Goal: Information Seeking & Learning: Learn about a topic

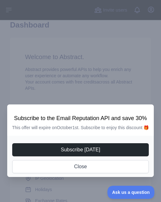
scroll to position [31, 0]
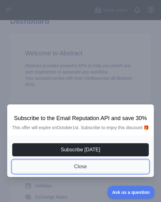
click at [80, 167] on button "Close" at bounding box center [80, 166] width 137 height 13
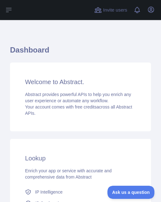
scroll to position [0, 0]
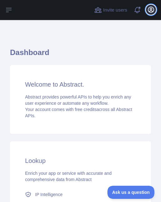
click at [153, 11] on icon "button" at bounding box center [151, 10] width 6 height 6
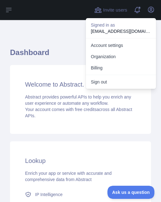
click at [37, 48] on h1 "Dashboard" at bounding box center [80, 55] width 141 height 15
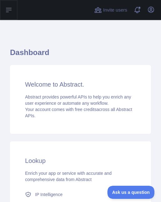
click at [9, 13] on icon at bounding box center [9, 10] width 8 height 8
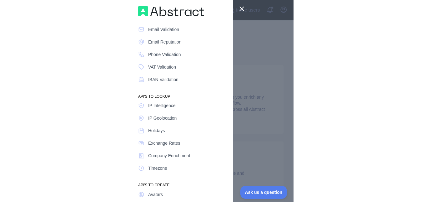
scroll to position [71, 0]
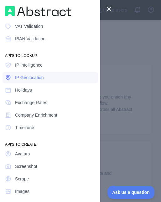
click at [28, 77] on span "IP Geolocation" at bounding box center [29, 77] width 29 height 6
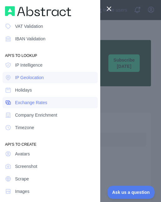
type textarea "**********"
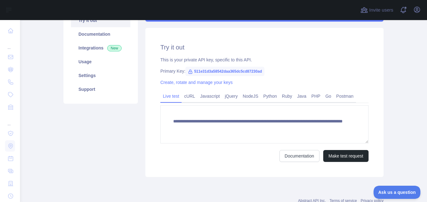
scroll to position [93, 0]
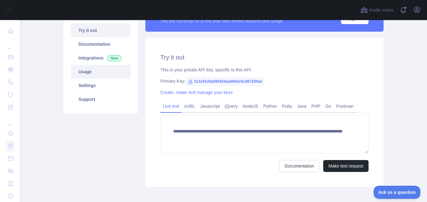
click at [97, 66] on link "Usage" at bounding box center [100, 72] width 59 height 14
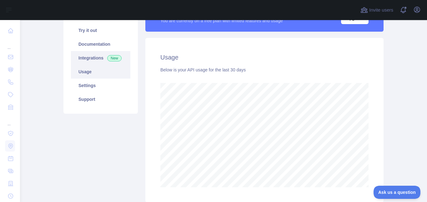
scroll to position [182, 402]
click at [97, 56] on link "Integrations New" at bounding box center [100, 58] width 59 height 14
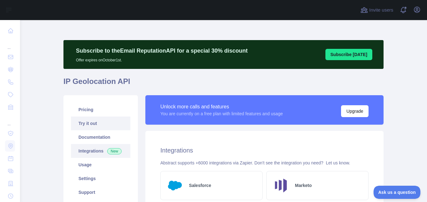
click at [92, 119] on link "Try it out" at bounding box center [100, 123] width 59 height 14
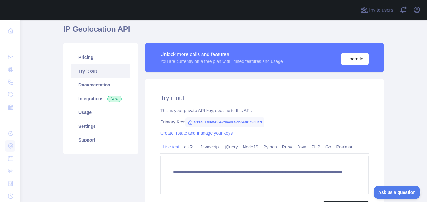
scroll to position [63, 0]
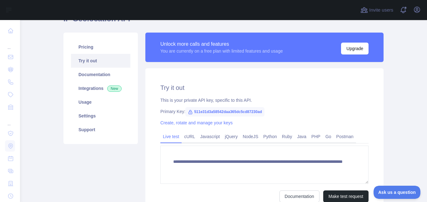
click at [156, 111] on span "511e31d3a58542daa365dc5cd87230ad" at bounding box center [224, 111] width 79 height 9
click at [156, 136] on link "Python" at bounding box center [270, 136] width 19 height 10
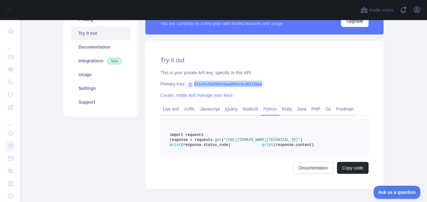
scroll to position [125, 0]
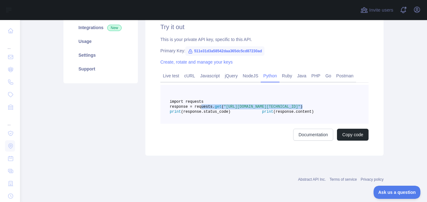
drag, startPoint x: 195, startPoint y: 108, endPoint x: 327, endPoint y: 114, distance: 131.8
click at [156, 114] on pre "import requests response = requests. get ( "[URL][DOMAIN_NAME][TECHNICAL_ID]" )…" at bounding box center [264, 104] width 208 height 39
click at [156, 123] on pre "import requests response = requests. get ( "[URL][DOMAIN_NAME][TECHNICAL_ID]" )…" at bounding box center [264, 104] width 208 height 39
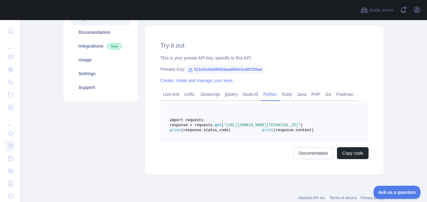
scroll to position [94, 0]
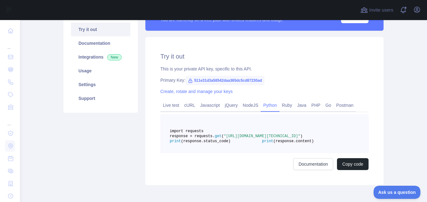
click at [156, 80] on span "511e31d3a58542daa365dc5cd87230ad" at bounding box center [224, 80] width 79 height 9
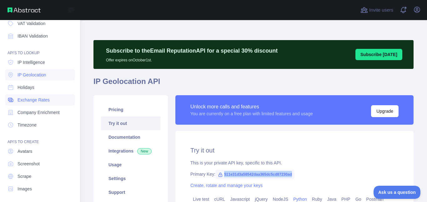
scroll to position [73, 0]
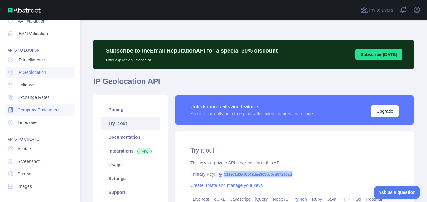
click at [38, 108] on span "Company Enrichment" at bounding box center [39, 110] width 42 height 6
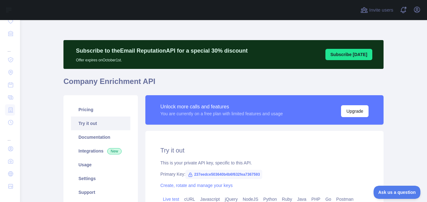
click at [156, 174] on span "237eedce503640b4b6f632fea7367593" at bounding box center [223, 173] width 77 height 9
copy span "237eedce503640b4b6f632fea7367593"
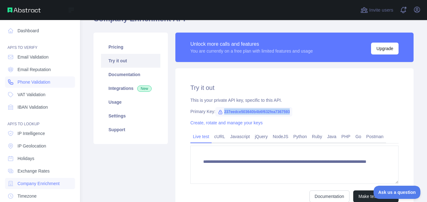
click at [38, 83] on span "Phone Validation" at bounding box center [34, 82] width 33 height 6
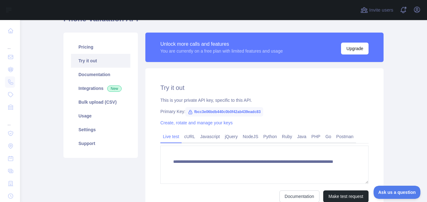
click at [156, 113] on span "fbcc3e06bdb440c0b0f42ab439eadc83" at bounding box center [224, 111] width 78 height 9
copy span "fbcc3e06bdb440c0b0f42ab439eadc83"
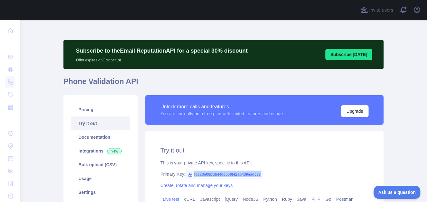
scroll to position [63, 0]
